Goal: Information Seeking & Learning: Check status

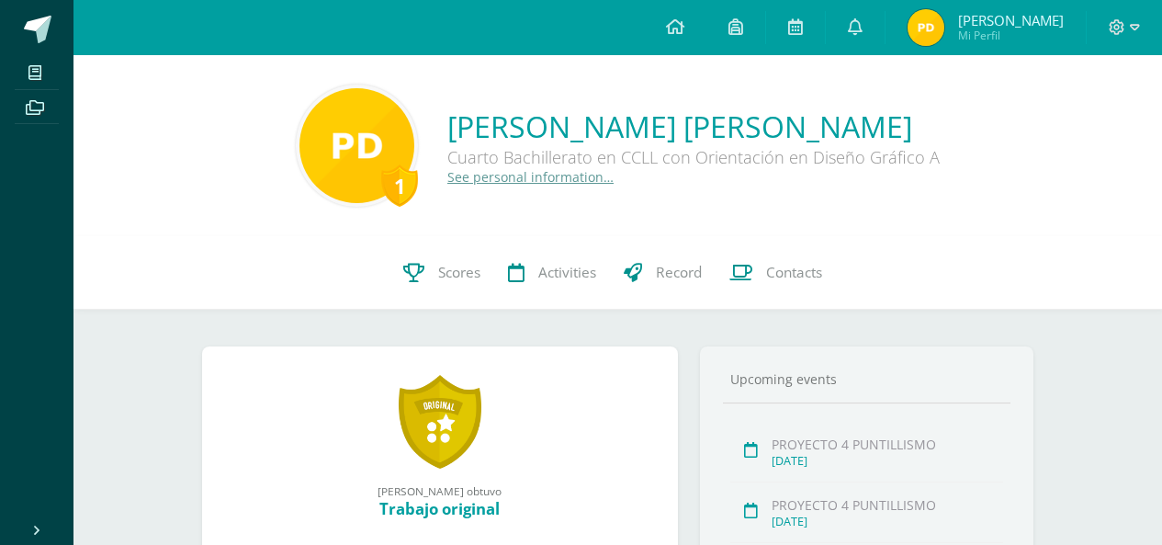
click at [419, 269] on icon at bounding box center [413, 272] width 21 height 19
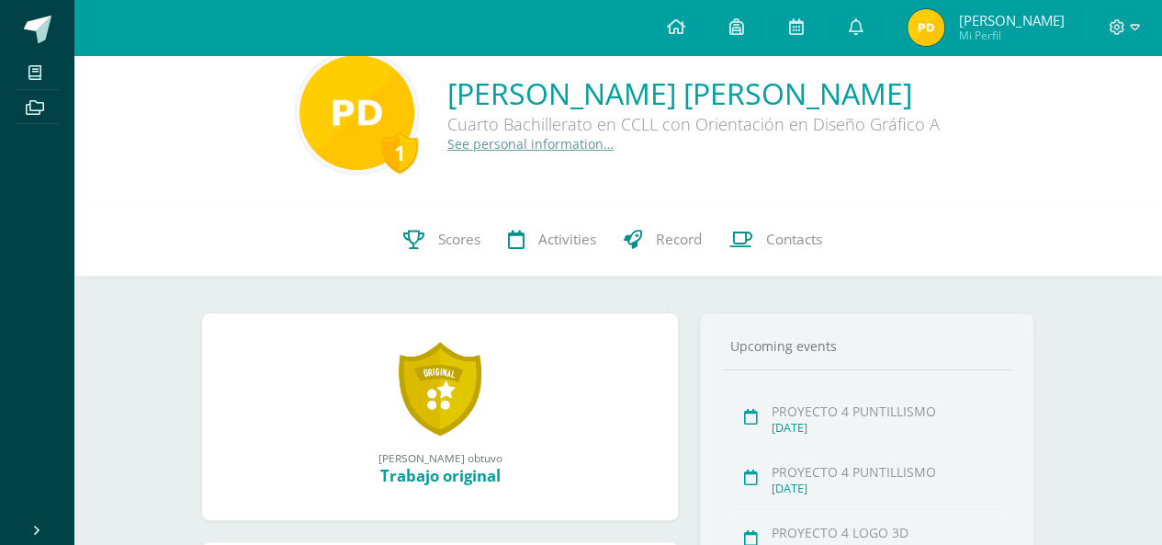
scroll to position [37, 0]
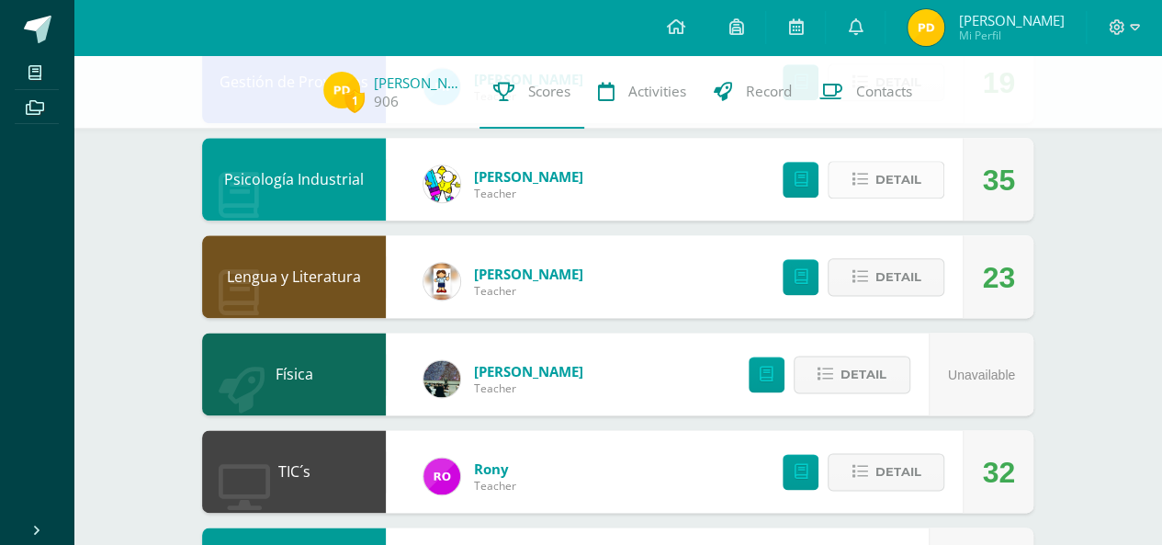
scroll to position [1029, 0]
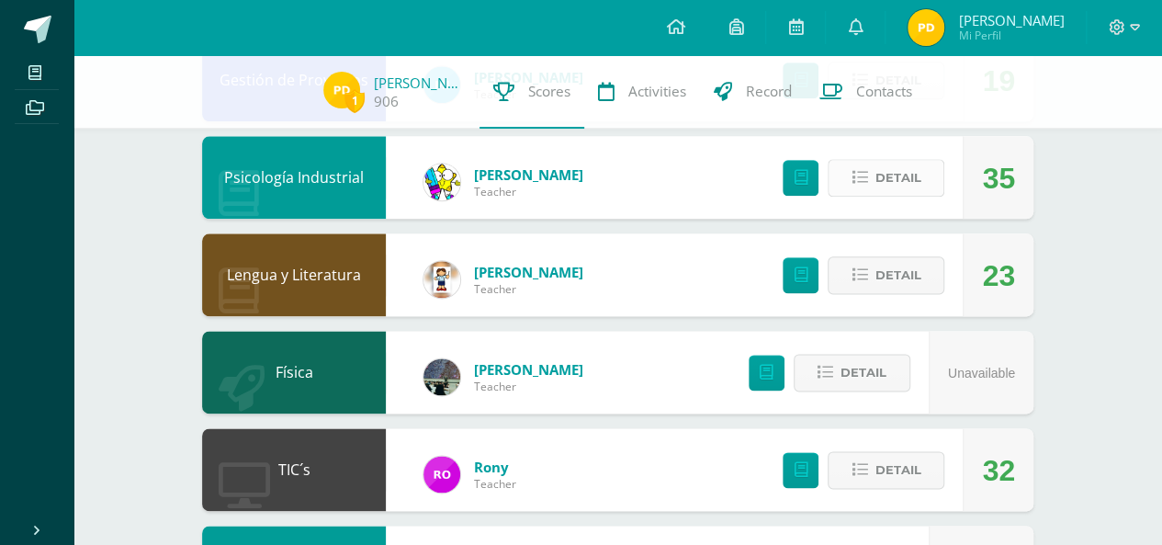
click at [874, 197] on button "Detail" at bounding box center [886, 178] width 117 height 38
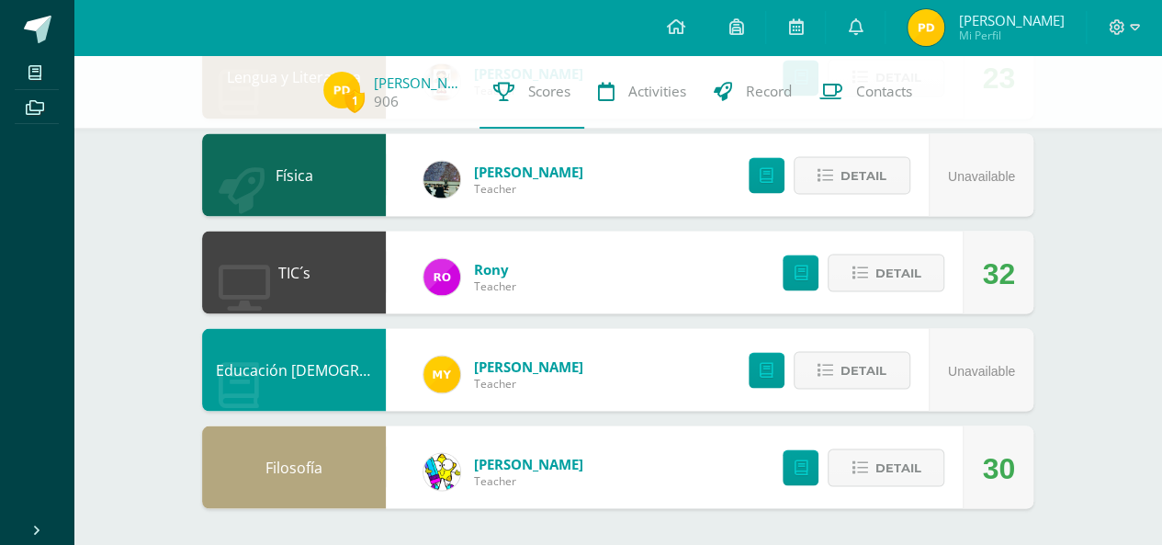
scroll to position [1600, 0]
click at [700, 210] on div "Física Aldo Guevara Teacher Unavailable Detail" at bounding box center [617, 174] width 831 height 83
click at [700, 211] on div "Física Aldo Guevara Teacher Unavailable Detail" at bounding box center [617, 174] width 831 height 83
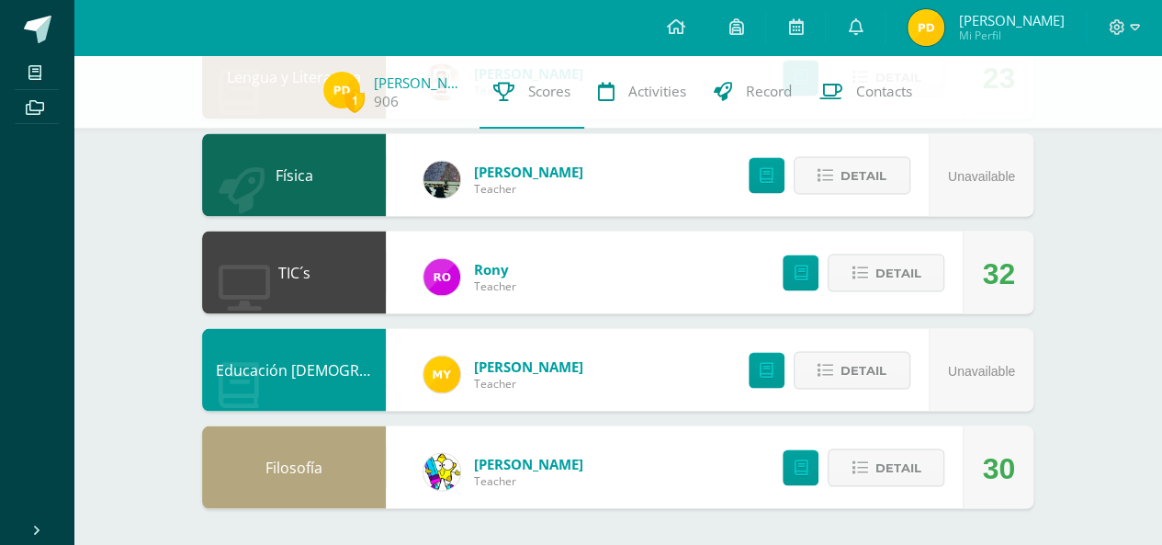
click at [700, 211] on div "Física Aldo Guevara Teacher Unavailable Detail" at bounding box center [617, 174] width 831 height 83
click at [848, 23] on icon at bounding box center [855, 26] width 15 height 17
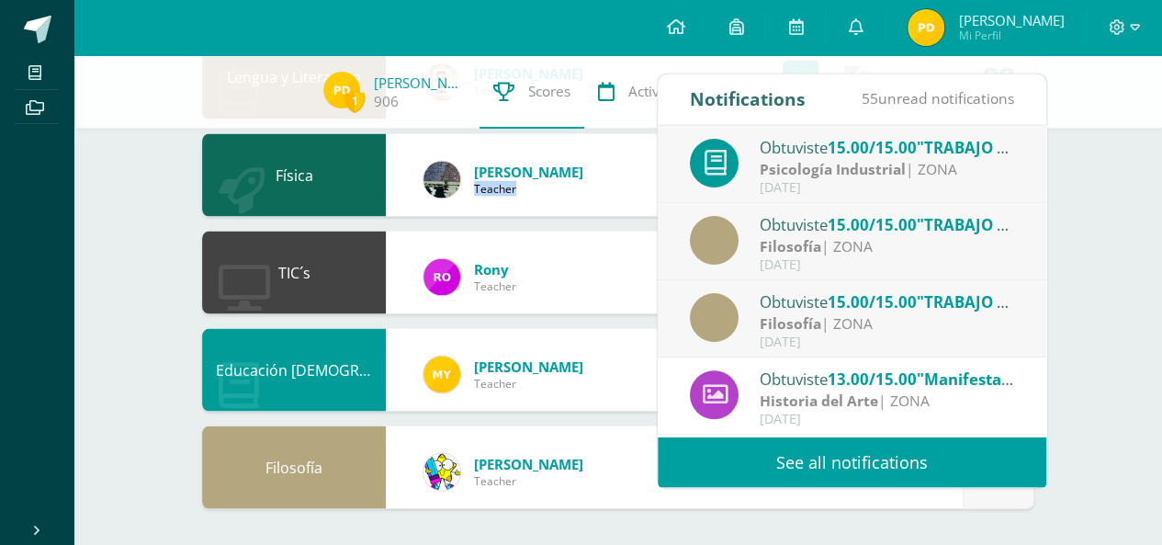
scroll to position [233, 0]
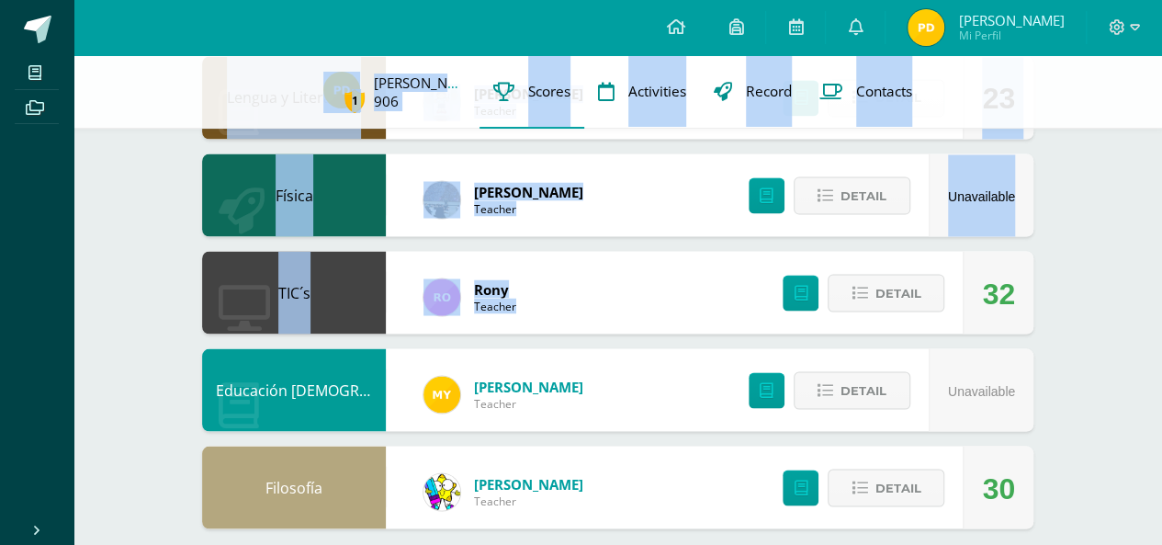
drag, startPoint x: 1054, startPoint y: 288, endPoint x: 906, endPoint y: 1, distance: 322.5
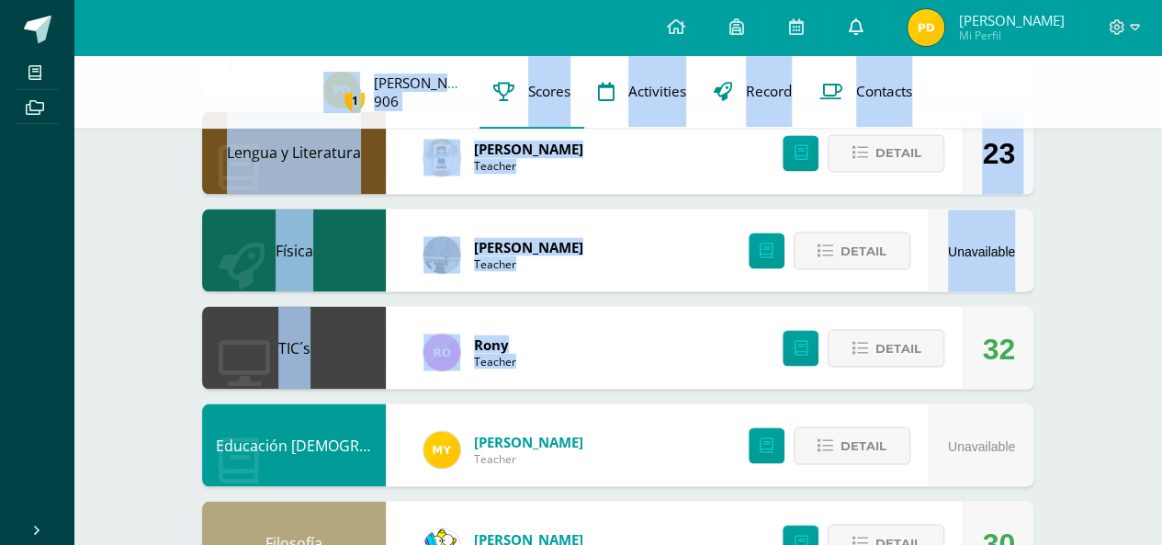
click at [864, 19] on link at bounding box center [855, 27] width 59 height 55
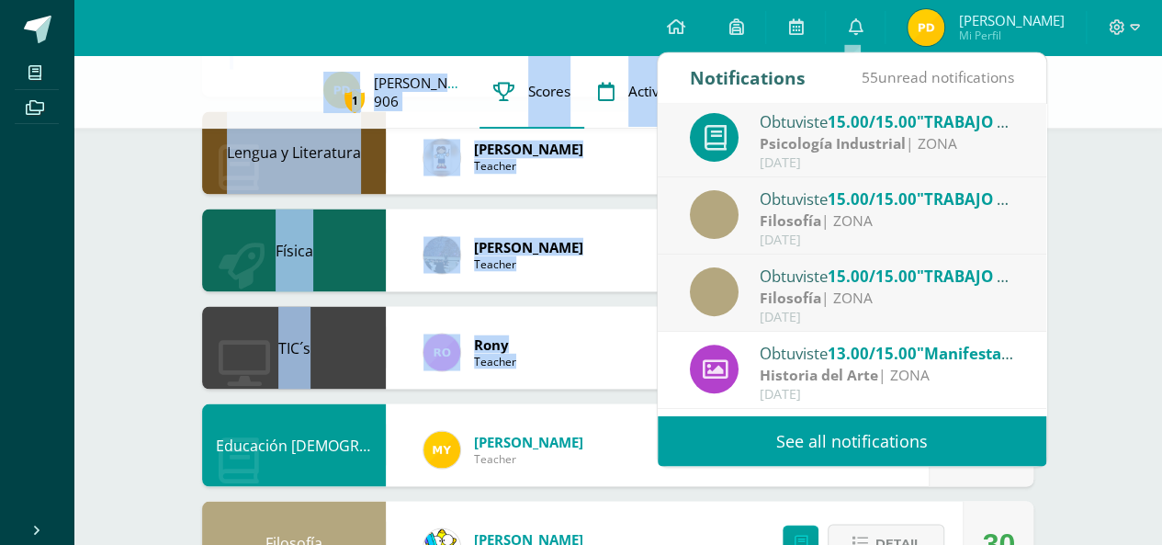
scroll to position [305, 0]
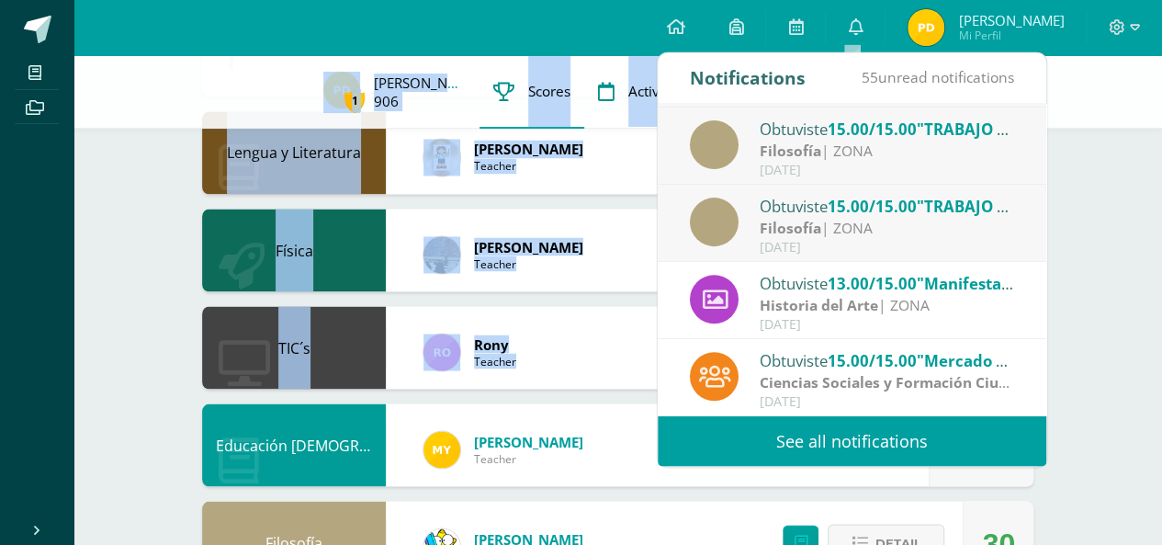
click at [958, 429] on link "See all notifications" at bounding box center [852, 440] width 389 height 51
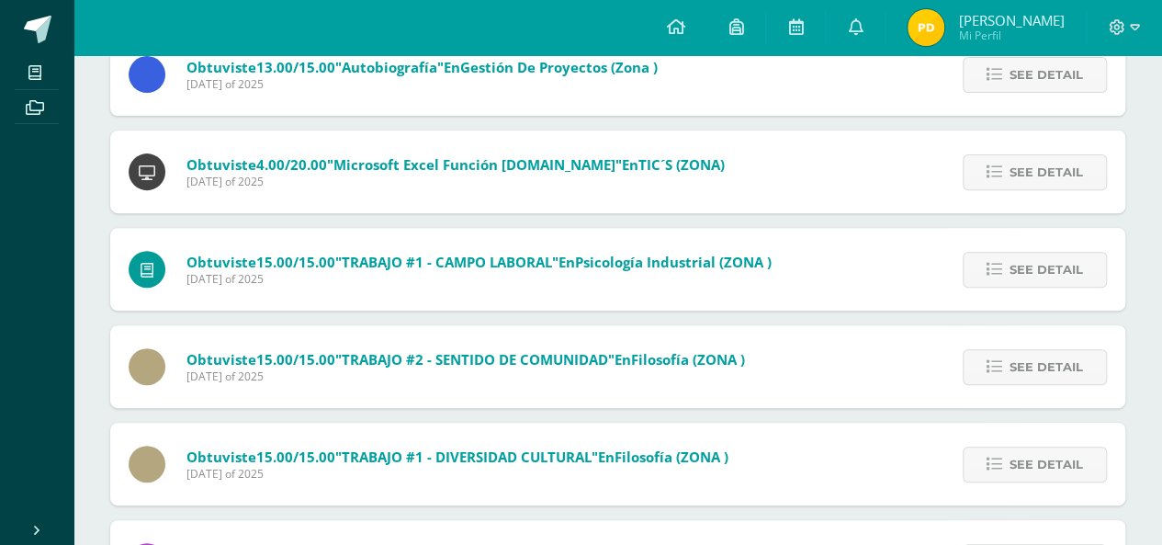
scroll to position [243, 0]
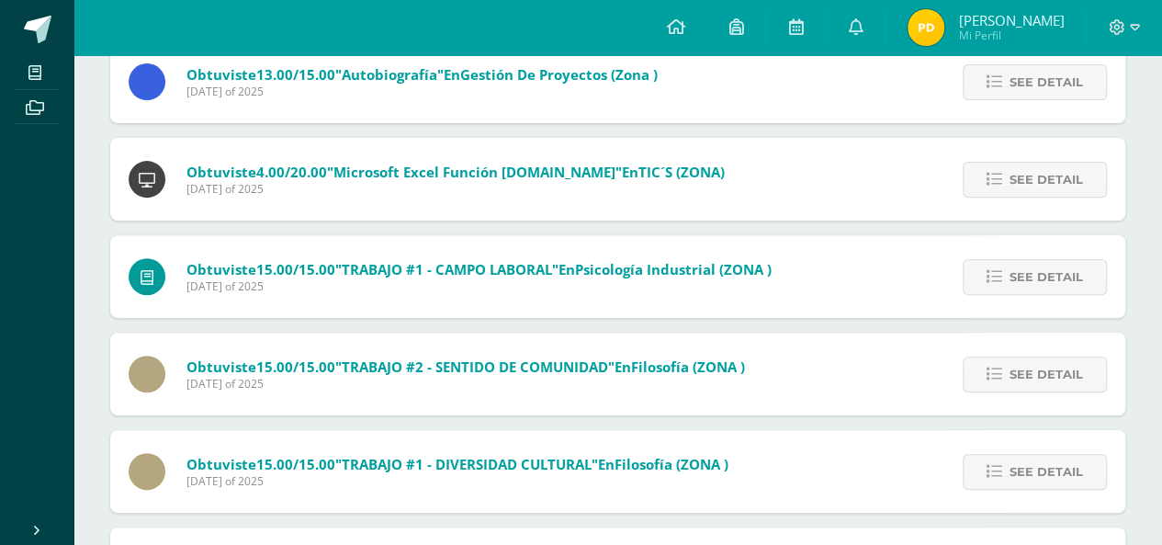
click at [913, 31] on img at bounding box center [926, 27] width 37 height 37
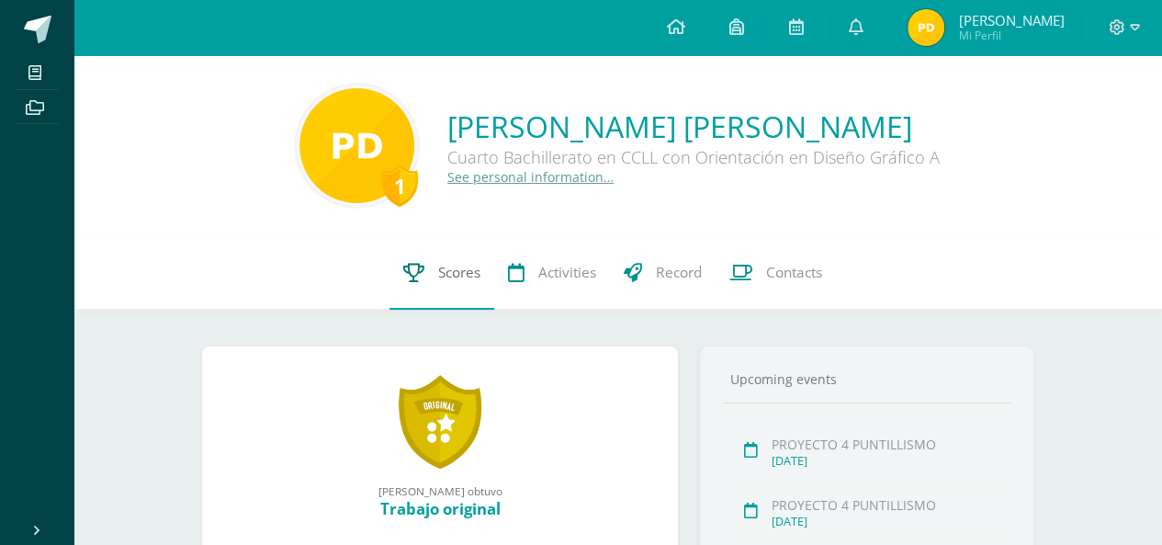
click at [429, 265] on link "Scores" at bounding box center [441, 272] width 105 height 73
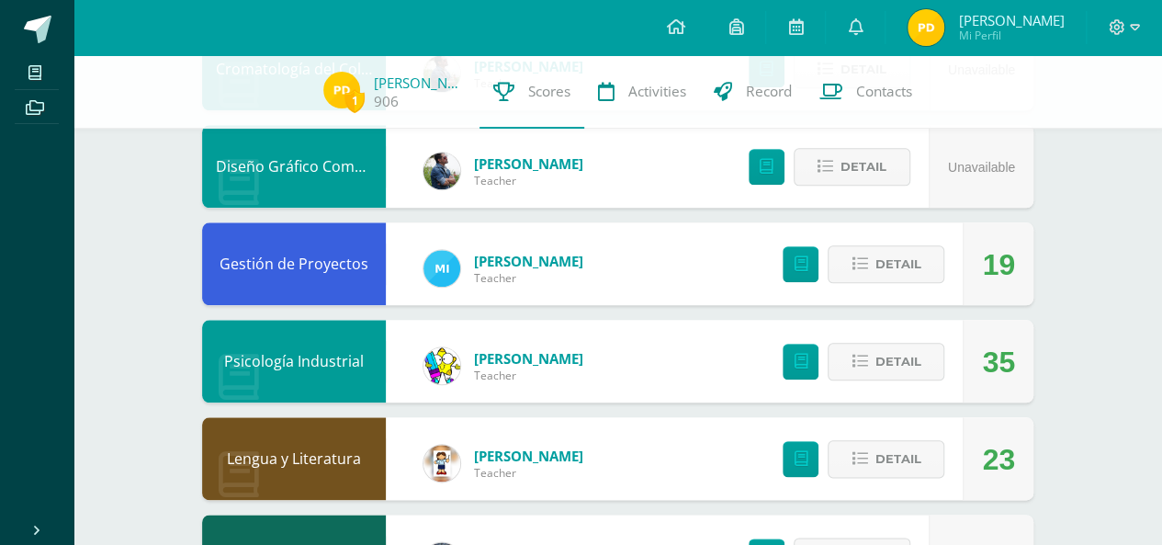
scroll to position [882, 0]
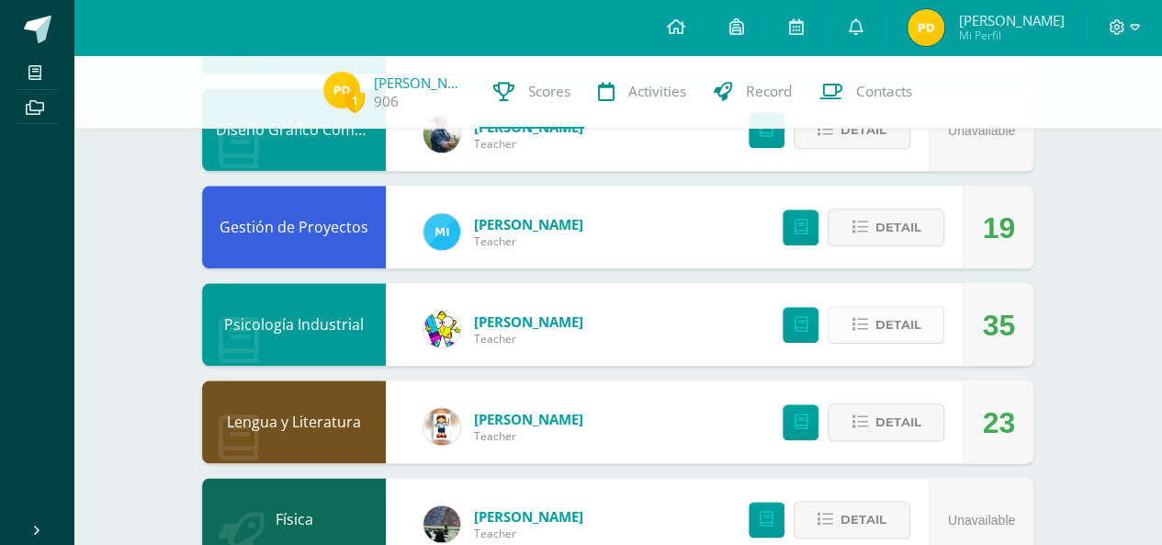
click at [902, 342] on span "Detail" at bounding box center [897, 325] width 46 height 34
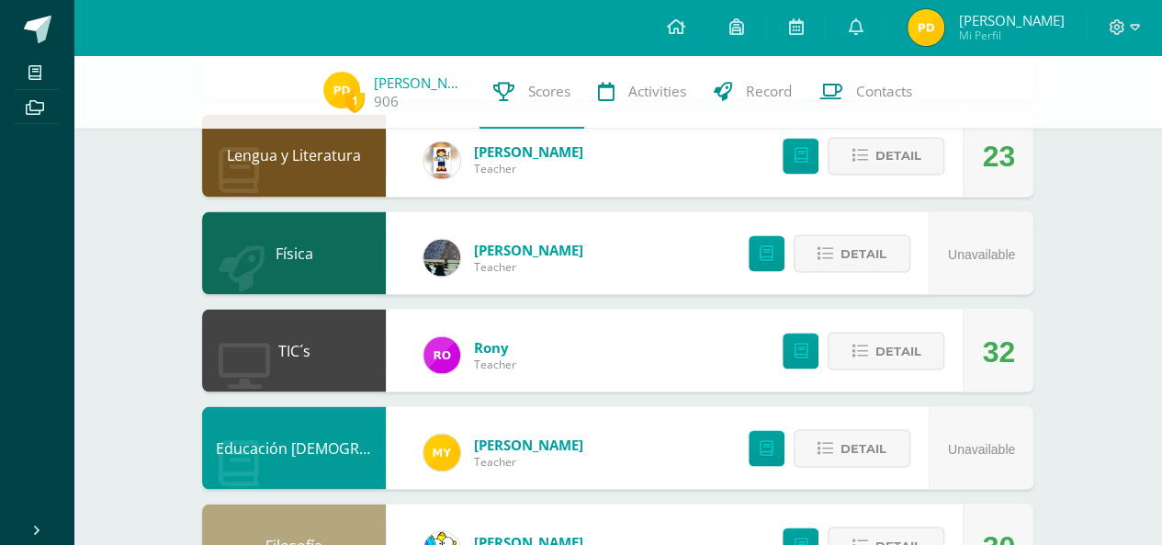
scroll to position [1600, 0]
